Goal: Task Accomplishment & Management: Complete application form

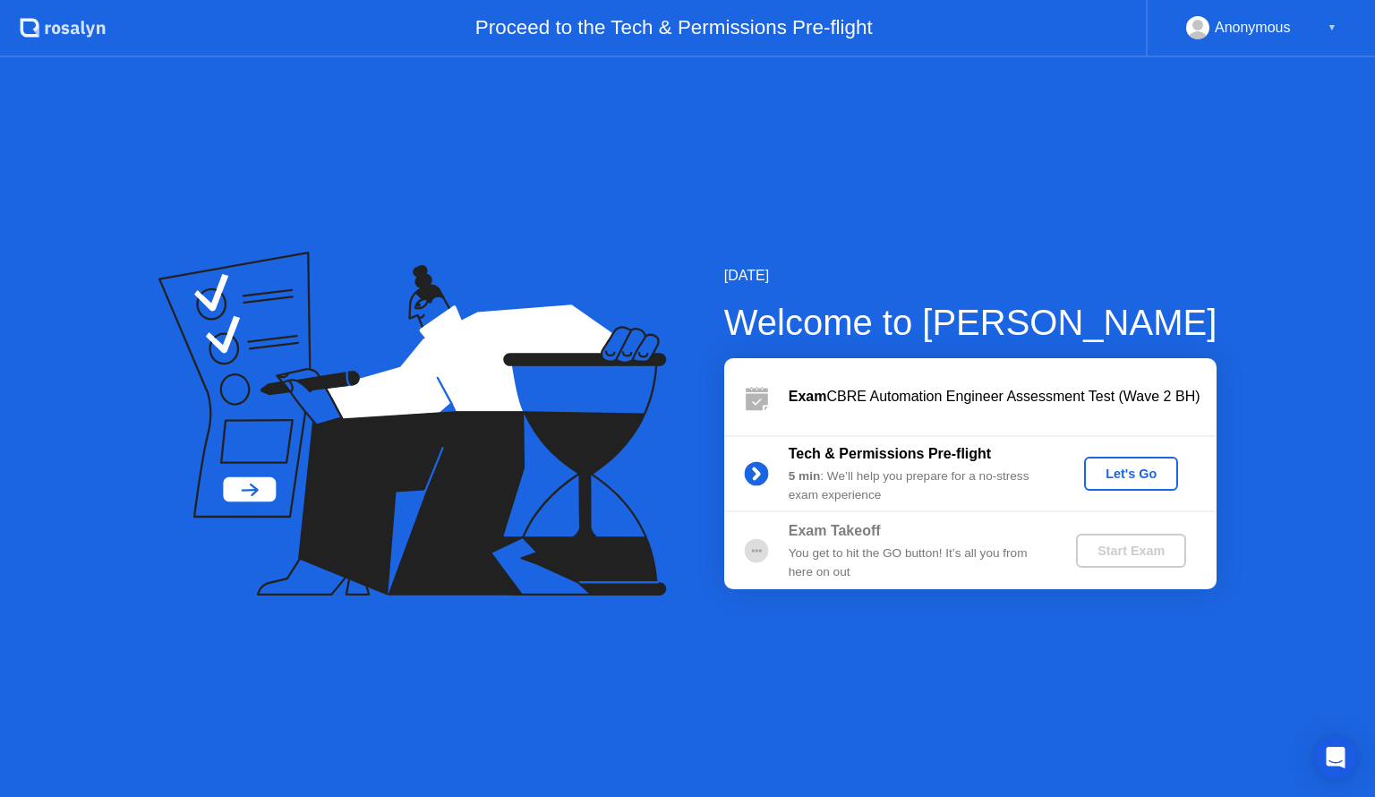
click at [1107, 467] on div "Let's Go" at bounding box center [1131, 473] width 80 height 14
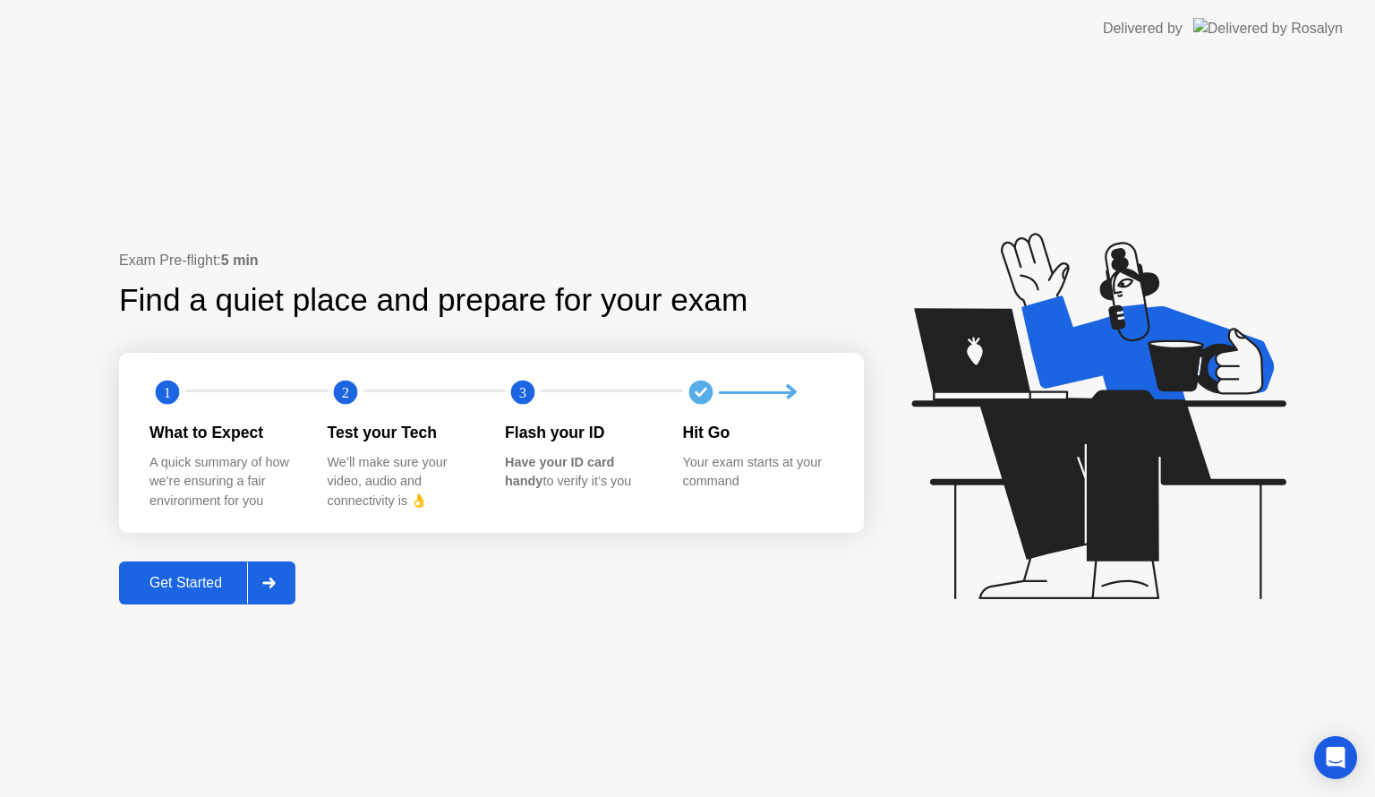
click at [208, 575] on div "Get Started" at bounding box center [185, 583] width 123 height 16
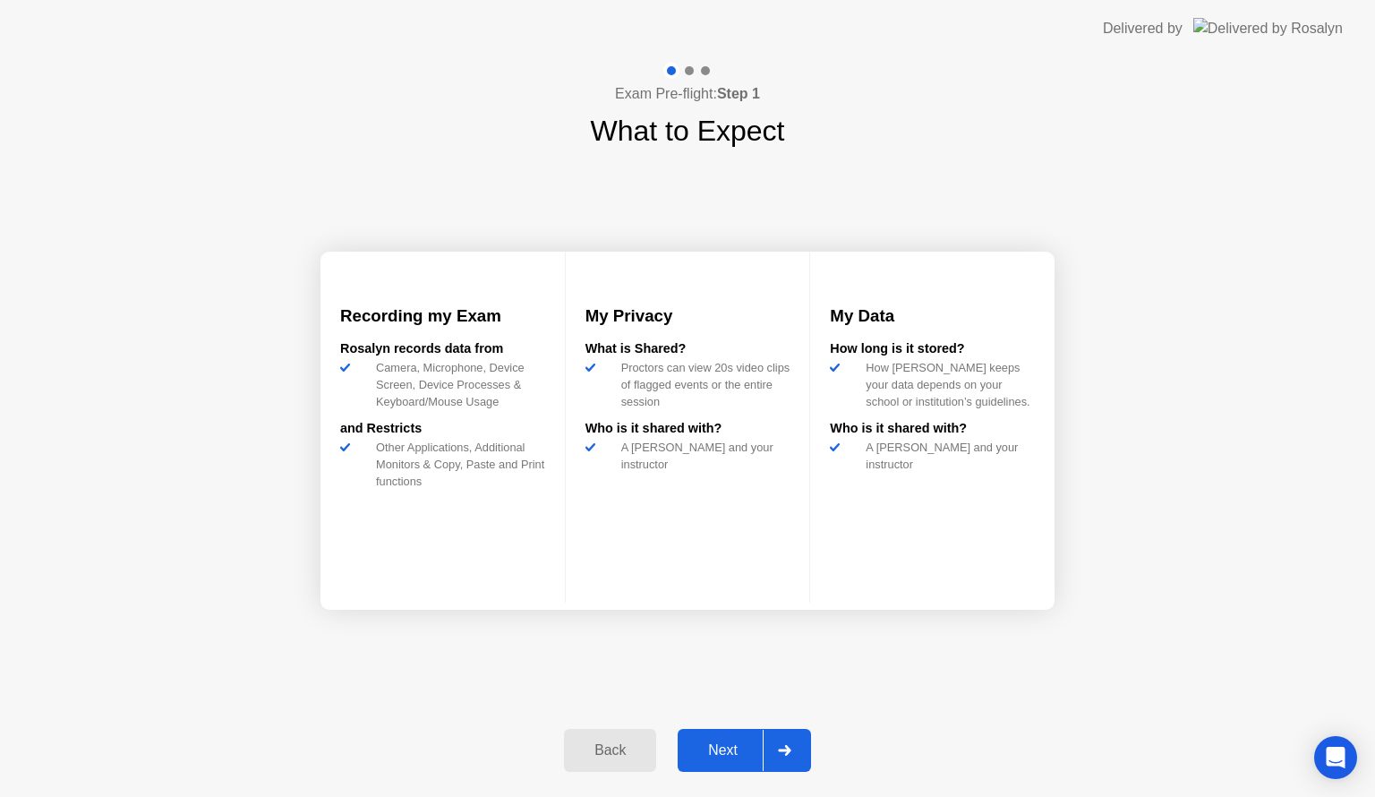
click at [730, 752] on div "Next" at bounding box center [723, 750] width 80 height 16
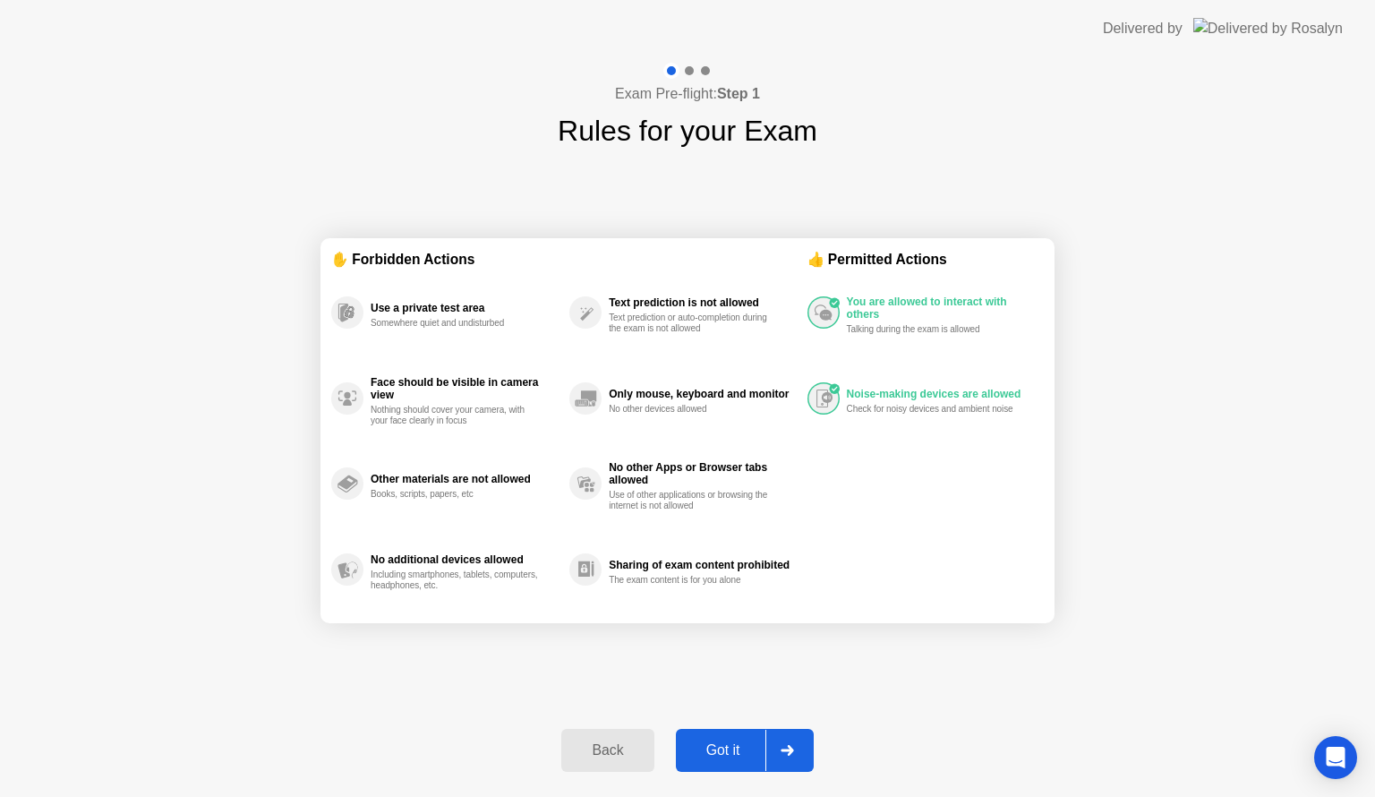
click at [720, 758] on div "Got it" at bounding box center [723, 750] width 84 height 16
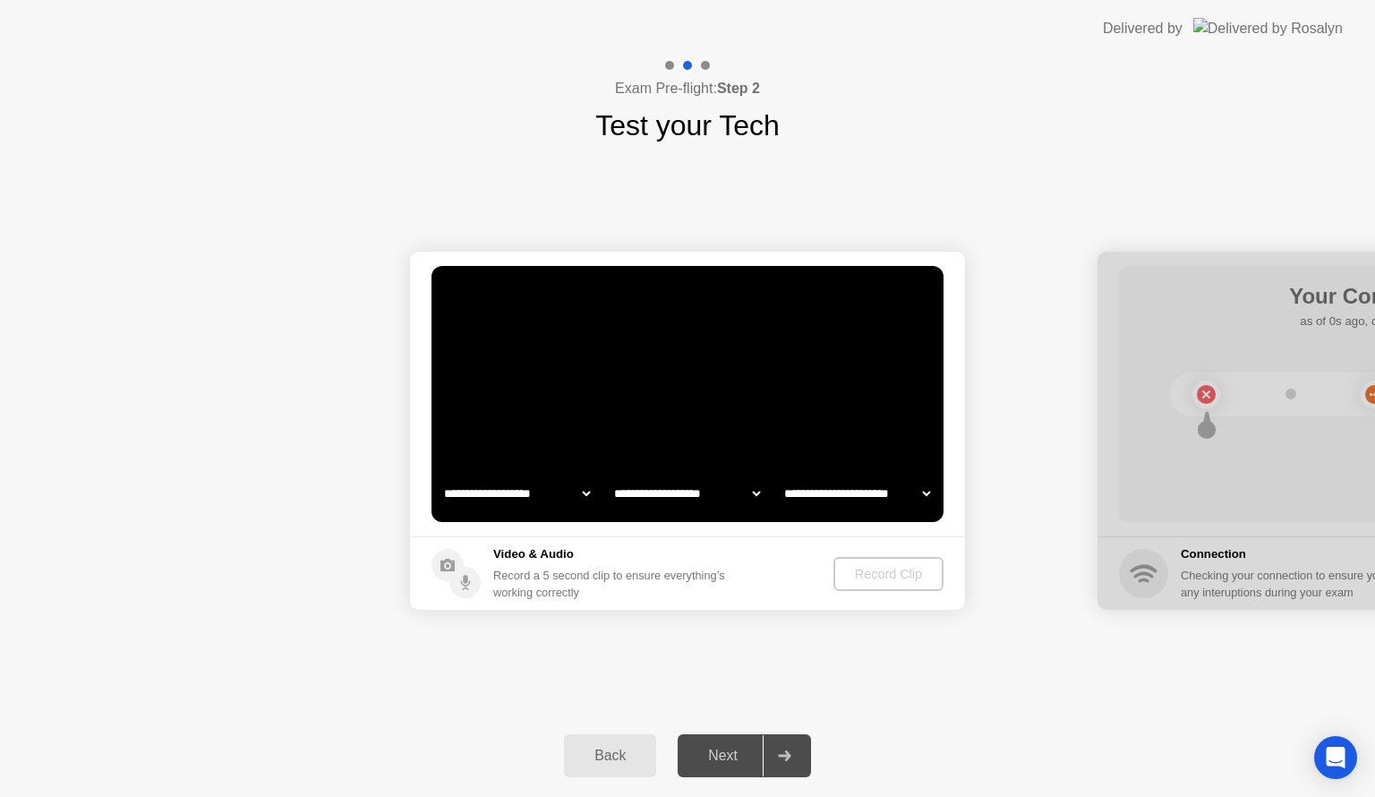
select select "**********"
select select "*******"
click at [889, 567] on div "Record Clip" at bounding box center [889, 574] width 96 height 14
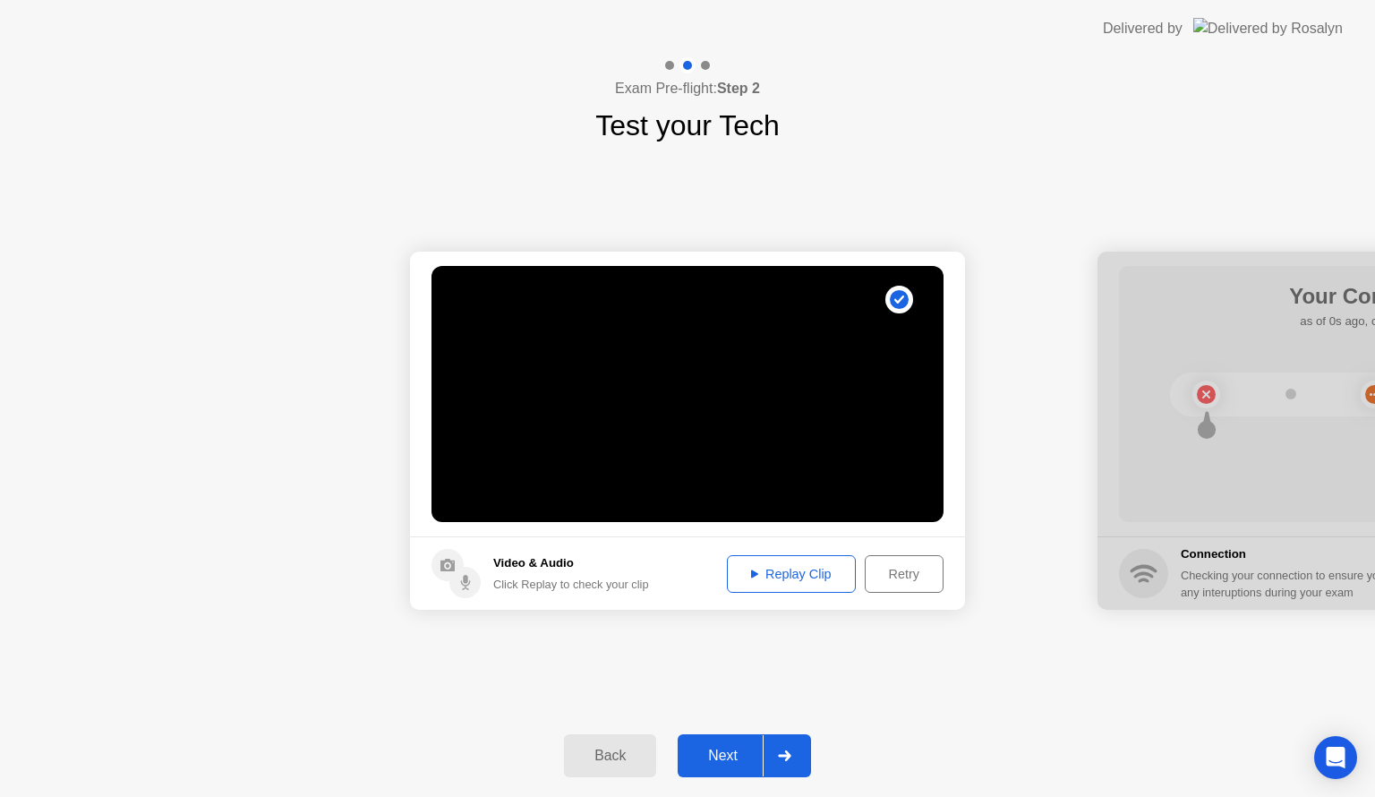
click at [779, 576] on div "Replay Clip" at bounding box center [791, 574] width 116 height 14
click at [881, 573] on div "Retry" at bounding box center [904, 574] width 66 height 14
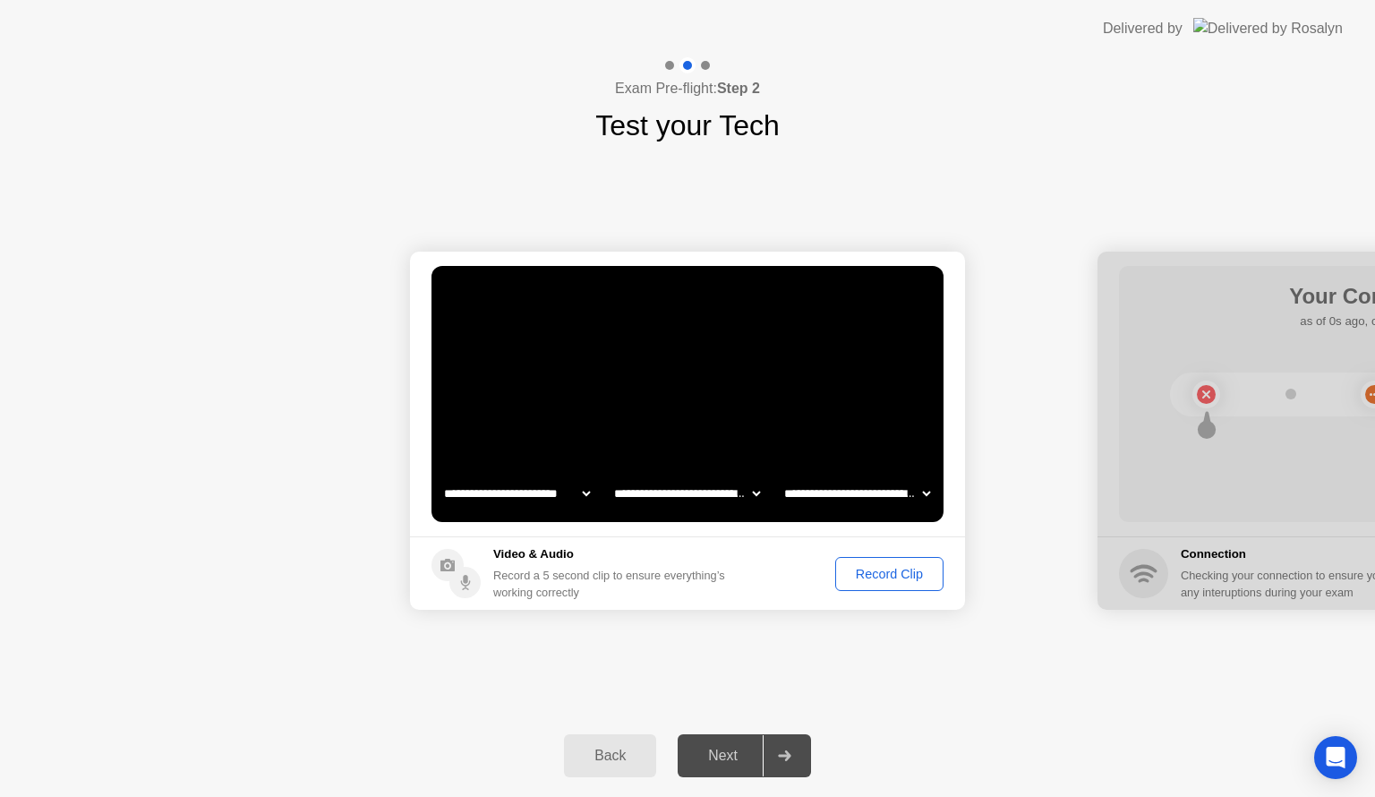
click at [881, 494] on select "**********" at bounding box center [856, 493] width 153 height 36
click at [859, 578] on div "Record Clip" at bounding box center [889, 574] width 96 height 14
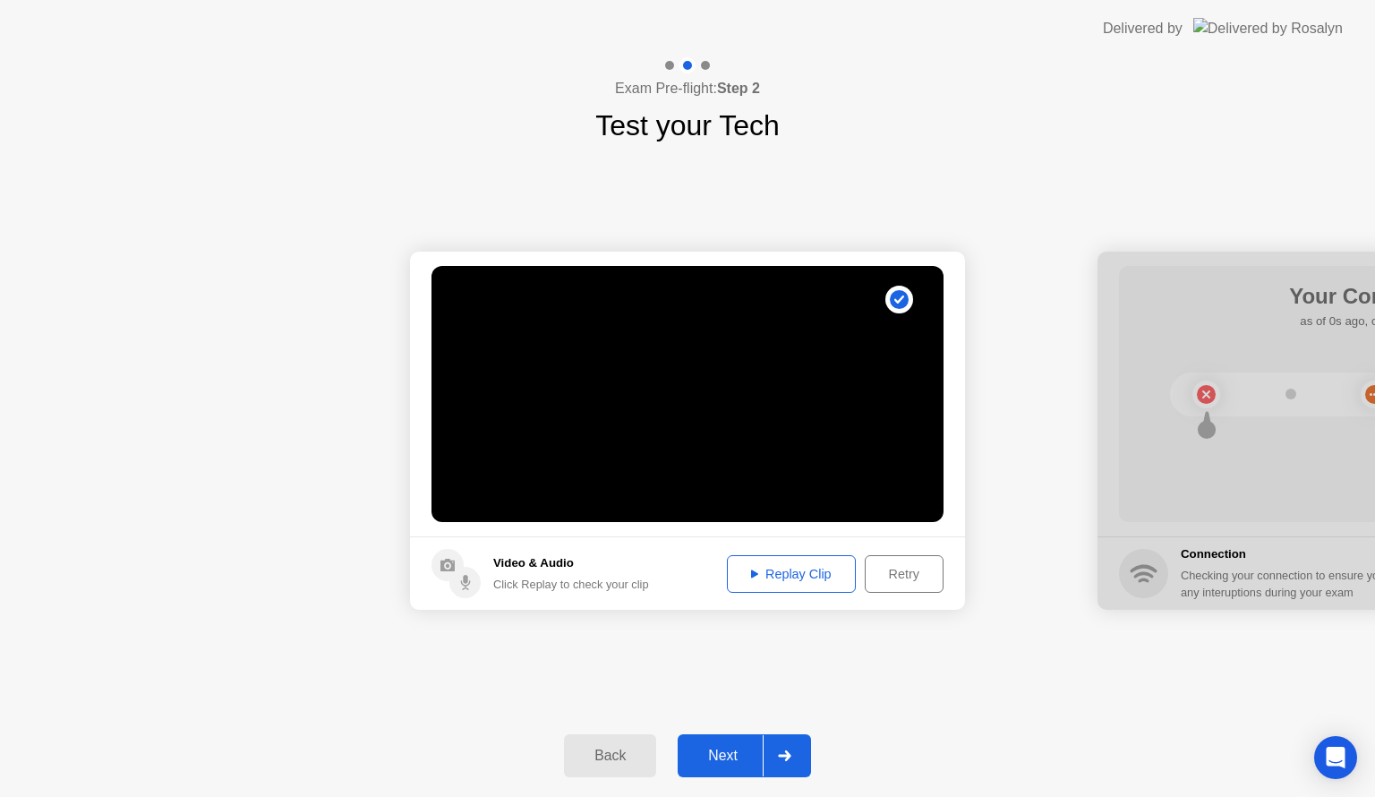
click at [803, 575] on div "Replay Clip" at bounding box center [791, 574] width 116 height 14
click at [728, 752] on div "Next" at bounding box center [723, 755] width 80 height 16
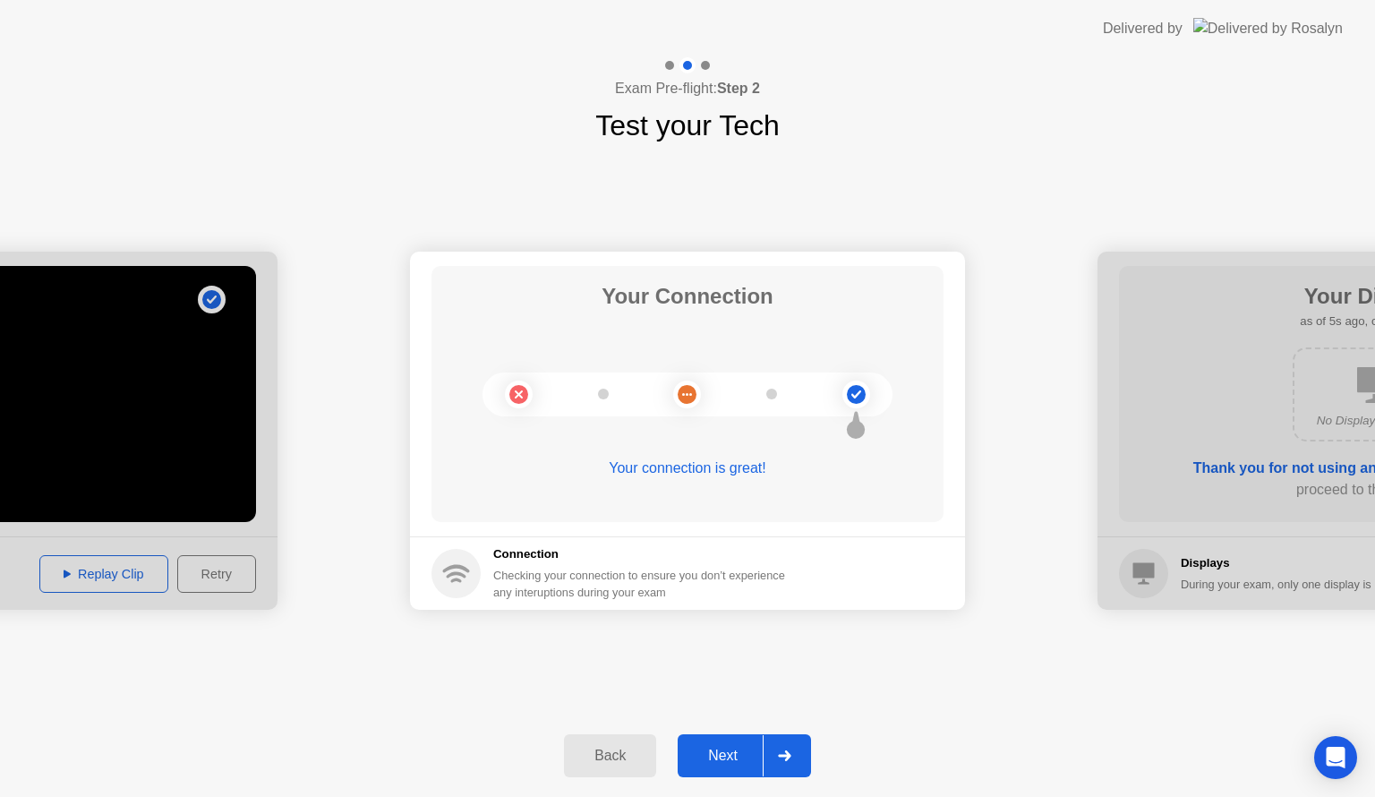
click at [728, 752] on div "Next" at bounding box center [723, 755] width 80 height 16
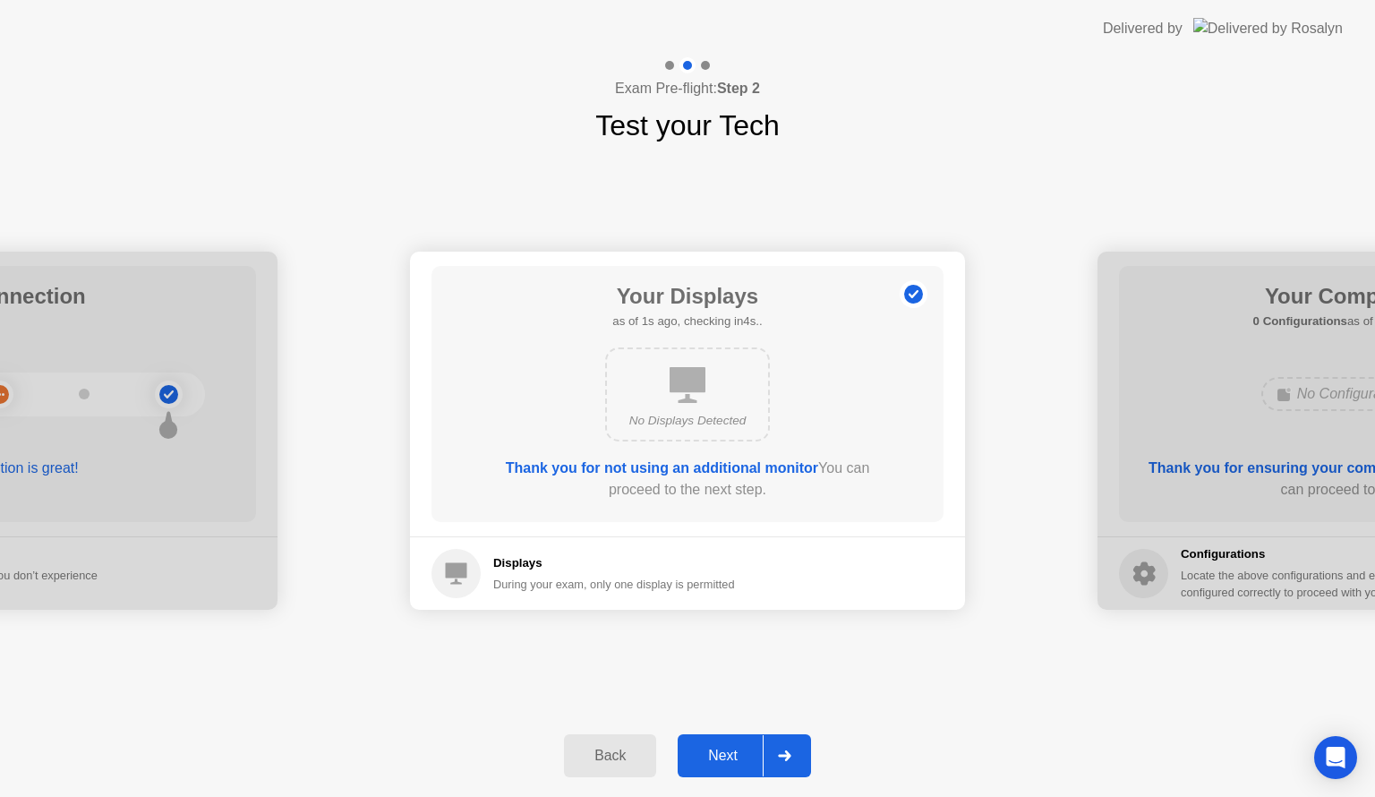
click at [728, 752] on div "Next" at bounding box center [723, 755] width 80 height 16
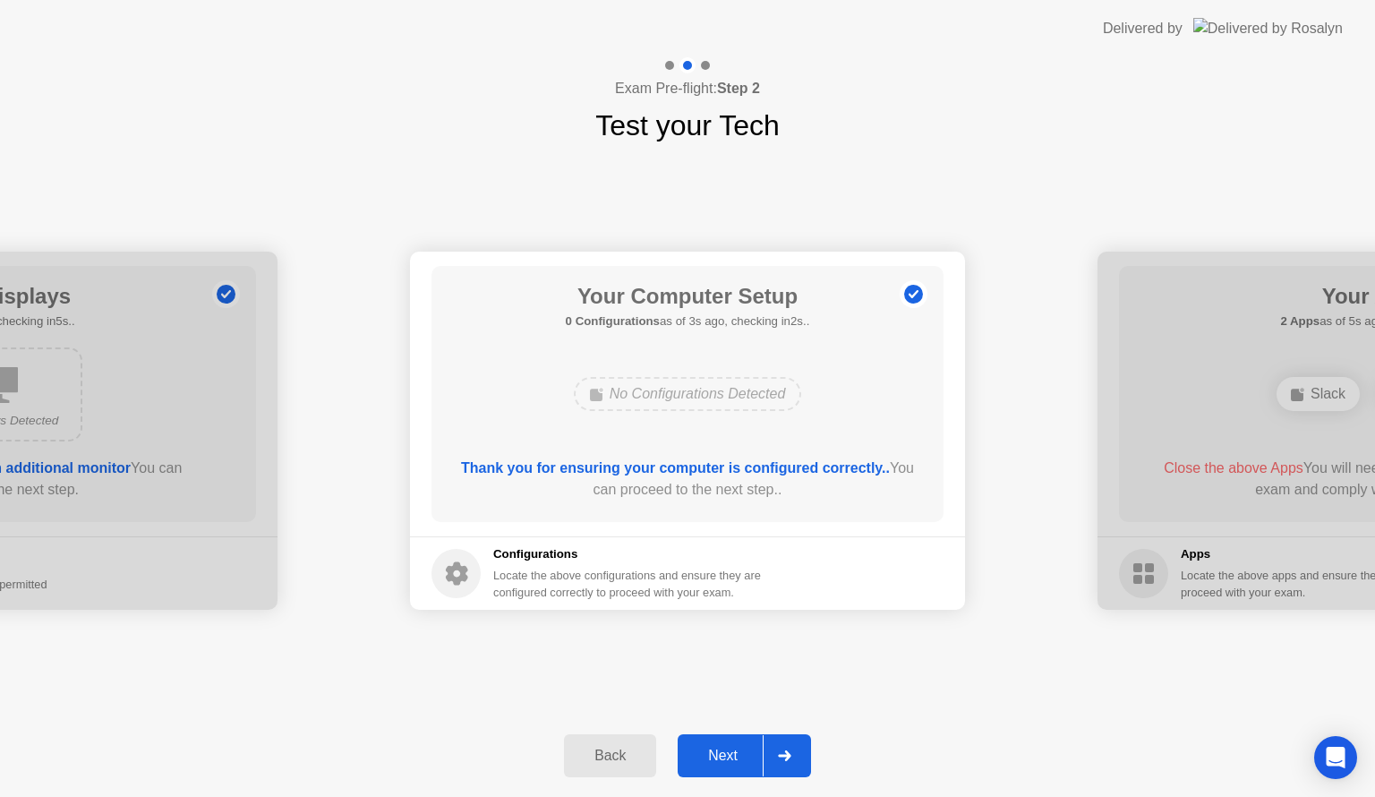
click at [728, 752] on div "Next" at bounding box center [723, 755] width 80 height 16
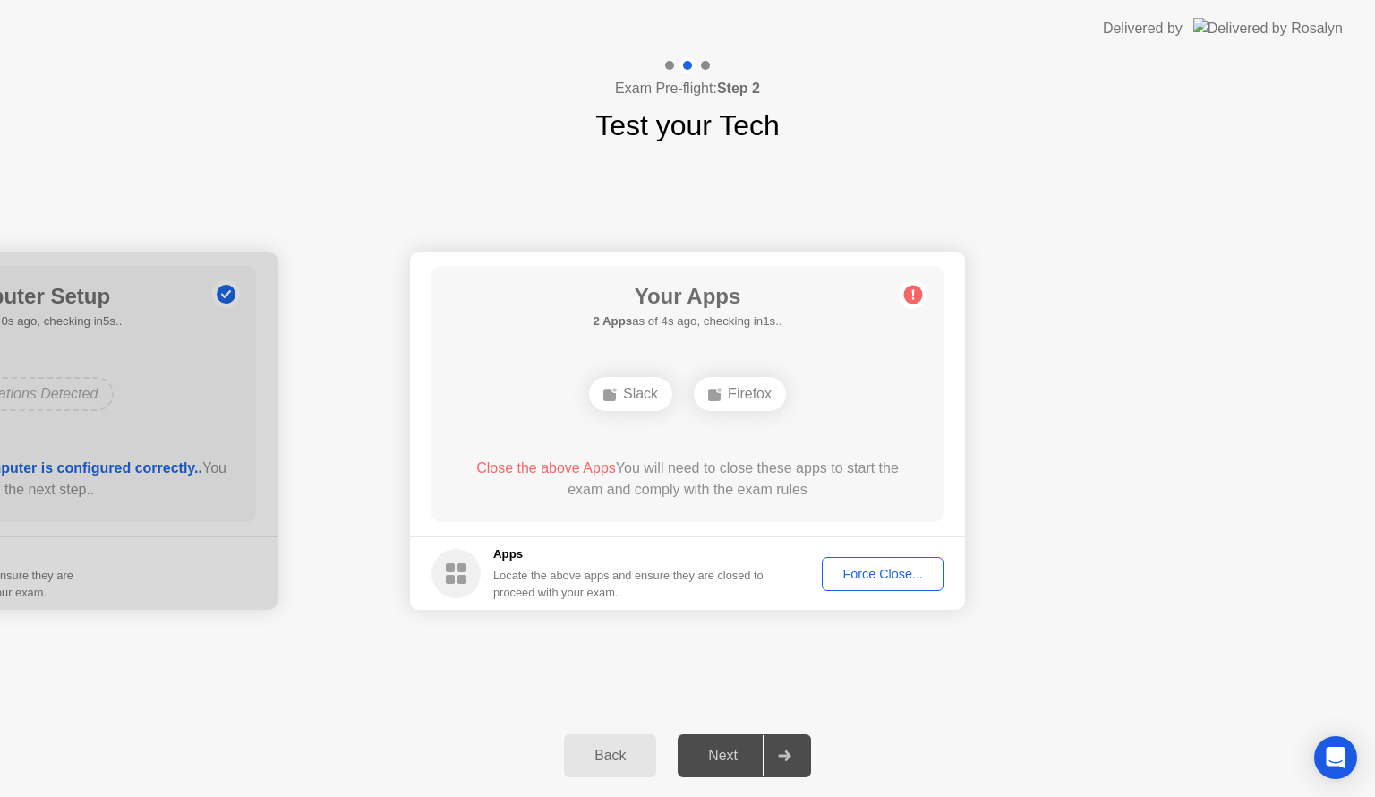
click at [891, 580] on div "Force Close..." at bounding box center [882, 574] width 109 height 14
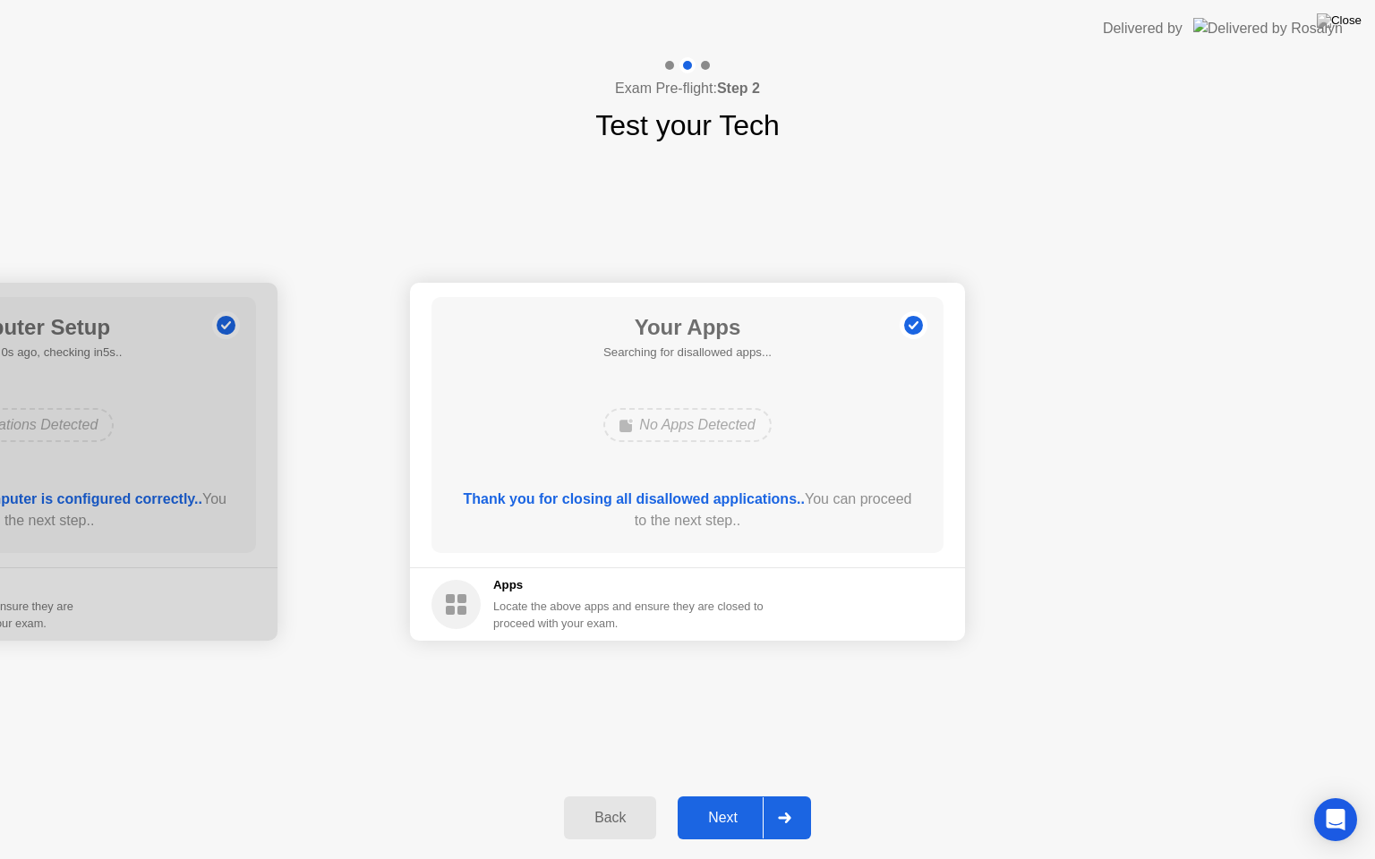
click at [712, 796] on div "Next" at bounding box center [723, 818] width 80 height 16
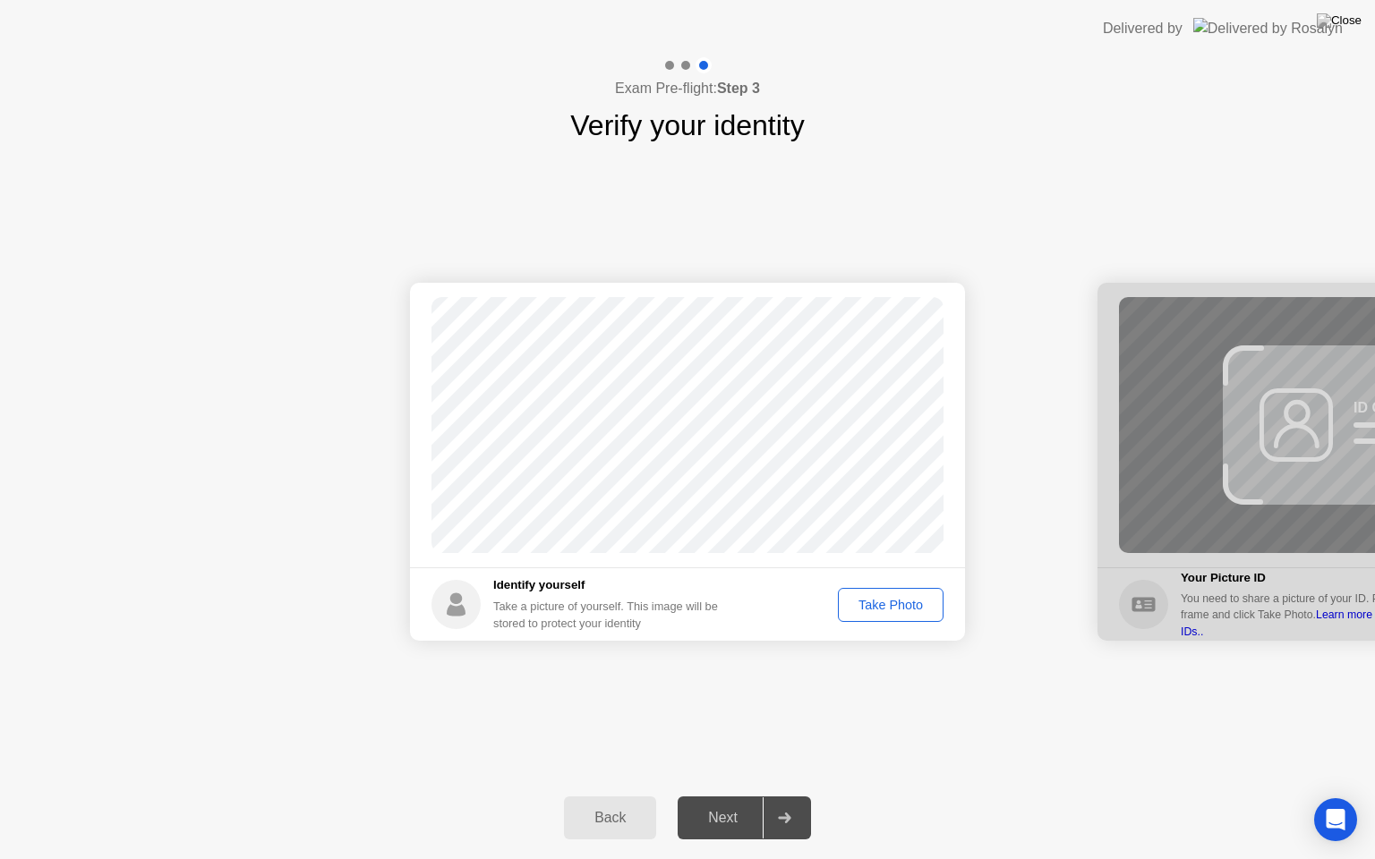
click at [902, 604] on div "Take Photo" at bounding box center [890, 605] width 93 height 14
click at [902, 604] on div "Retake" at bounding box center [902, 605] width 70 height 14
click at [902, 604] on div "Take Photo" at bounding box center [890, 605] width 93 height 14
click at [723, 796] on div "Next" at bounding box center [723, 818] width 80 height 16
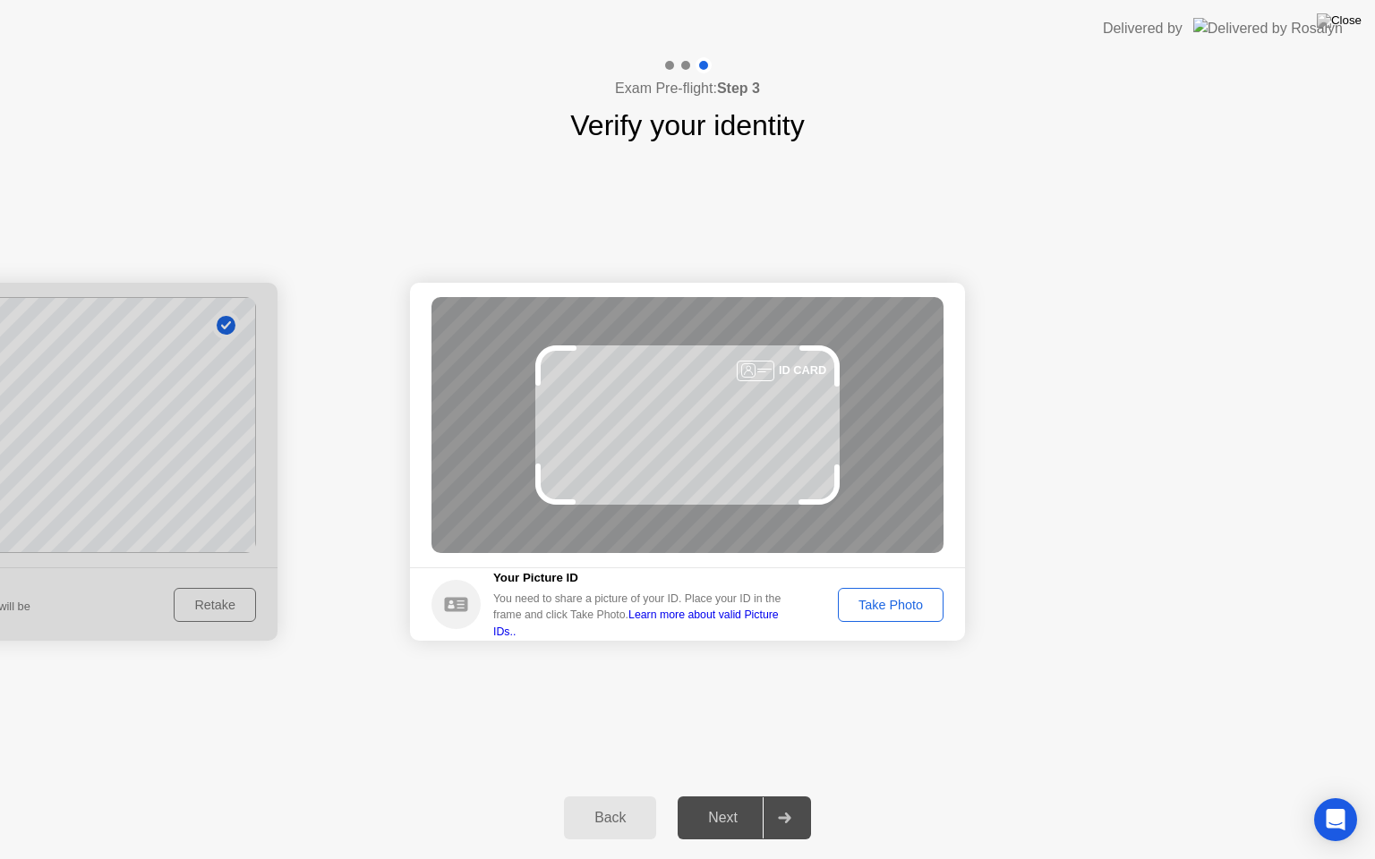
click at [884, 602] on div "Take Photo" at bounding box center [890, 605] width 93 height 14
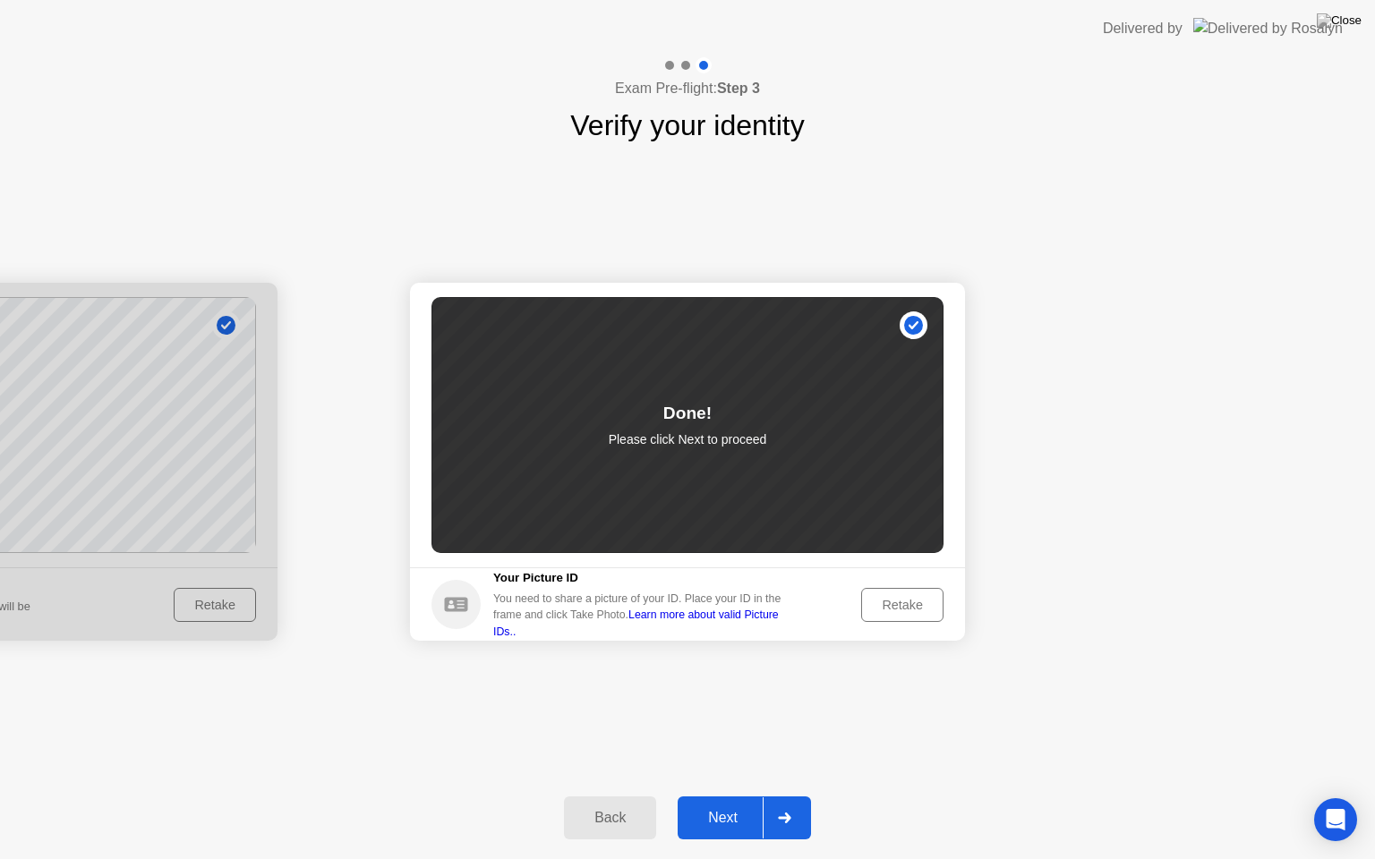
click at [737, 796] on div "Next" at bounding box center [723, 818] width 80 height 16
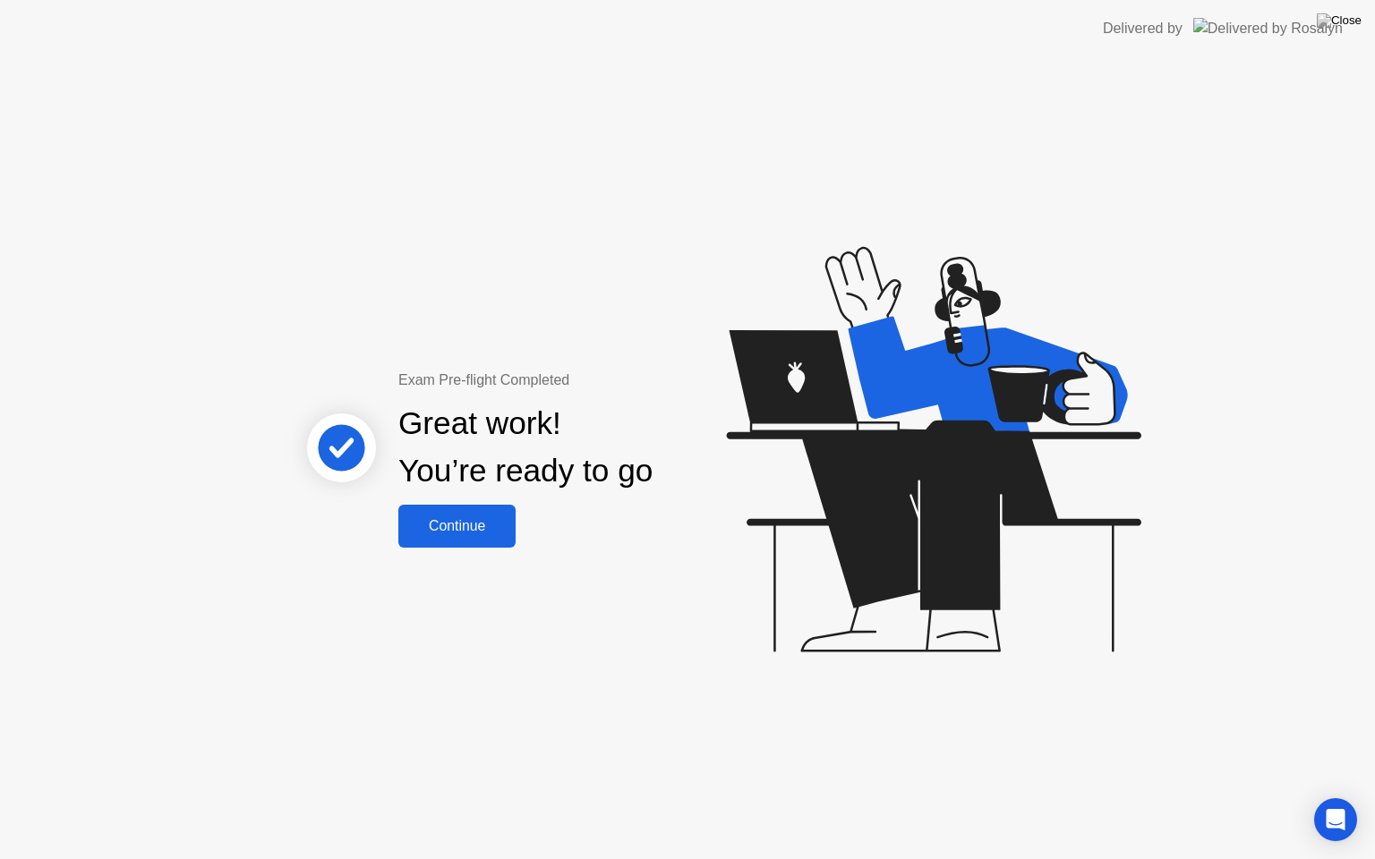
click at [445, 527] on div "Continue" at bounding box center [457, 526] width 107 height 16
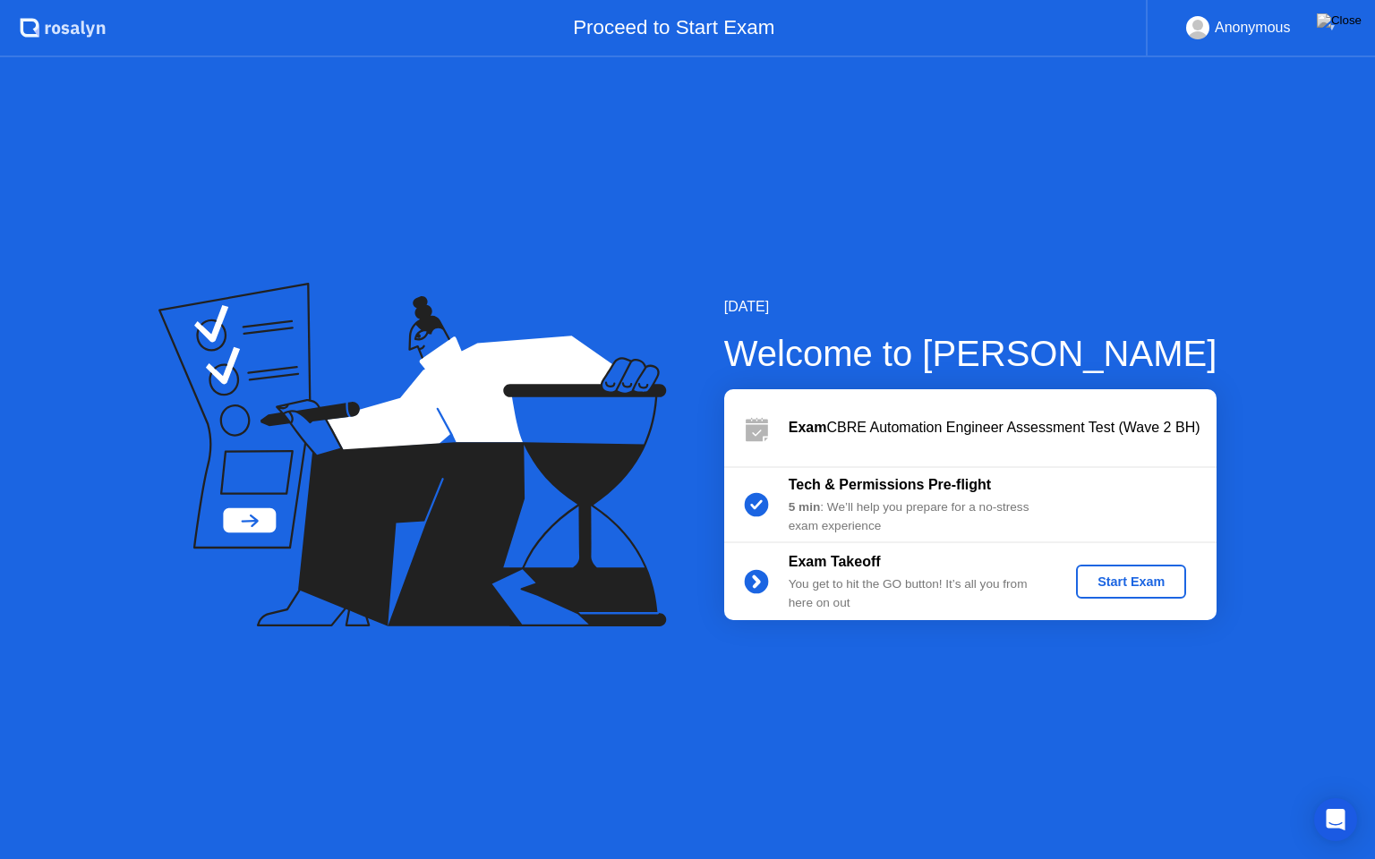
click at [1131, 586] on div "Start Exam" at bounding box center [1131, 582] width 96 height 14
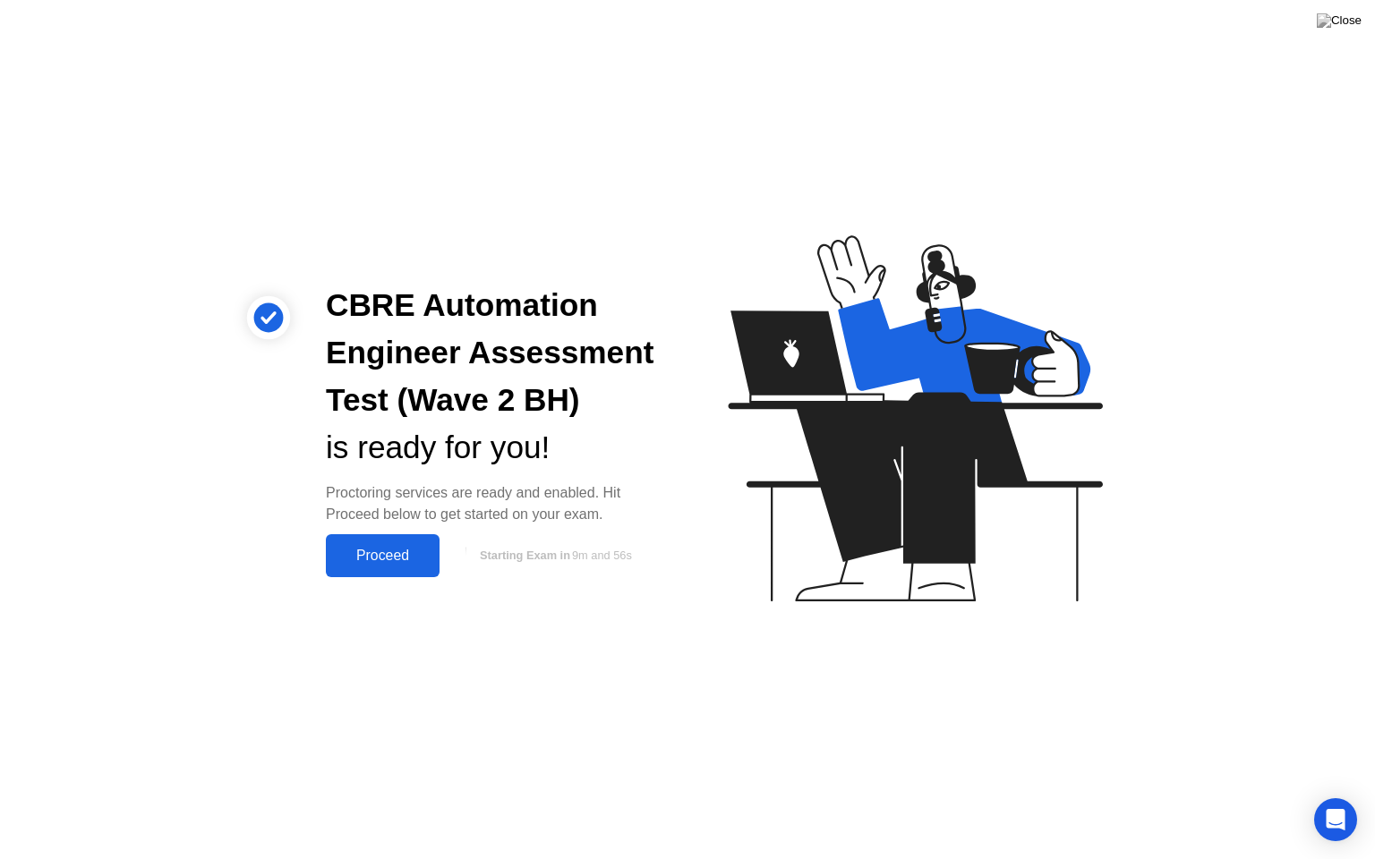
click at [413, 548] on div "Proceed" at bounding box center [382, 556] width 103 height 16
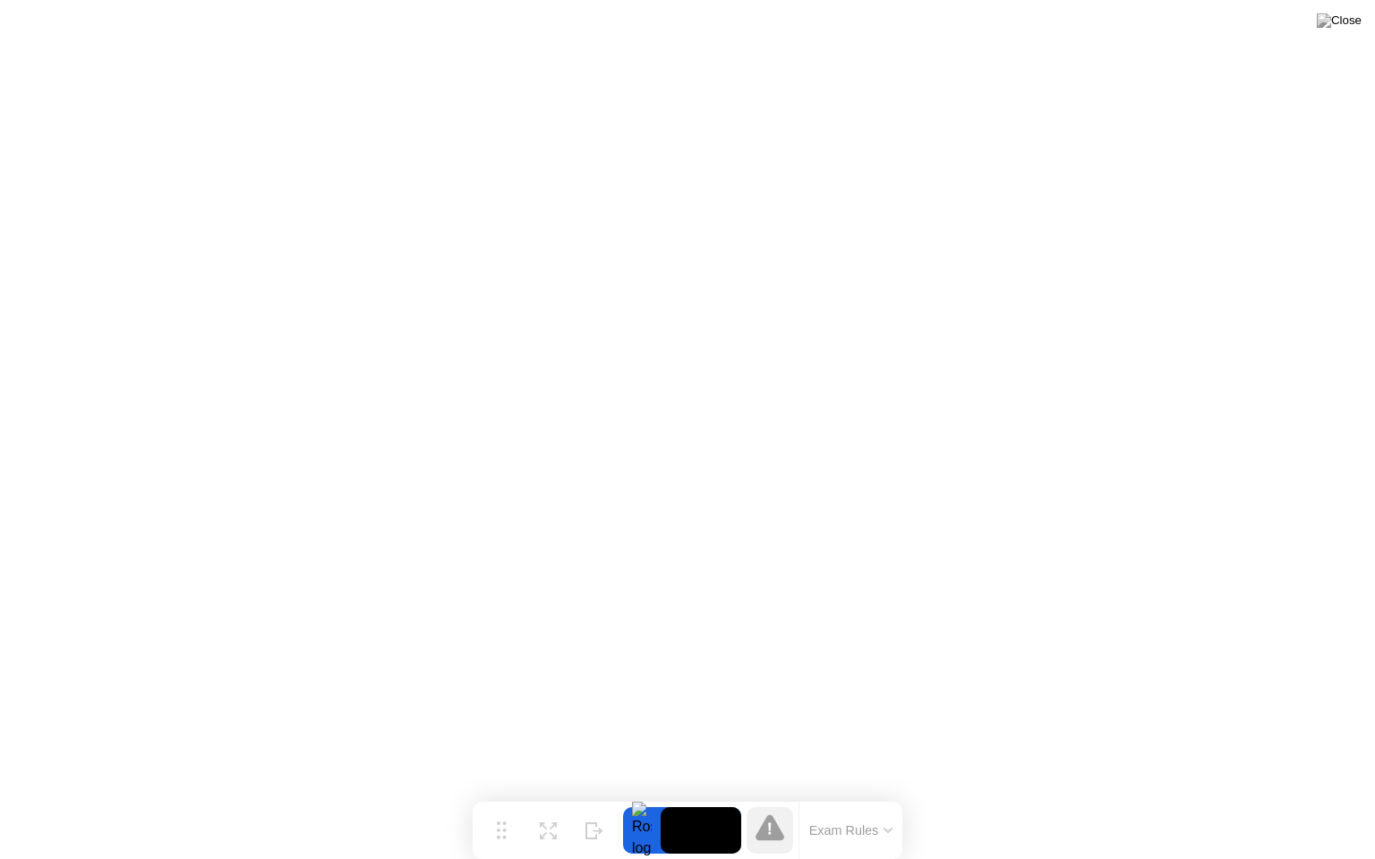
click at [863, 796] on button "Exam Rules" at bounding box center [851, 831] width 95 height 16
